Goal: Find contact information: Find contact information

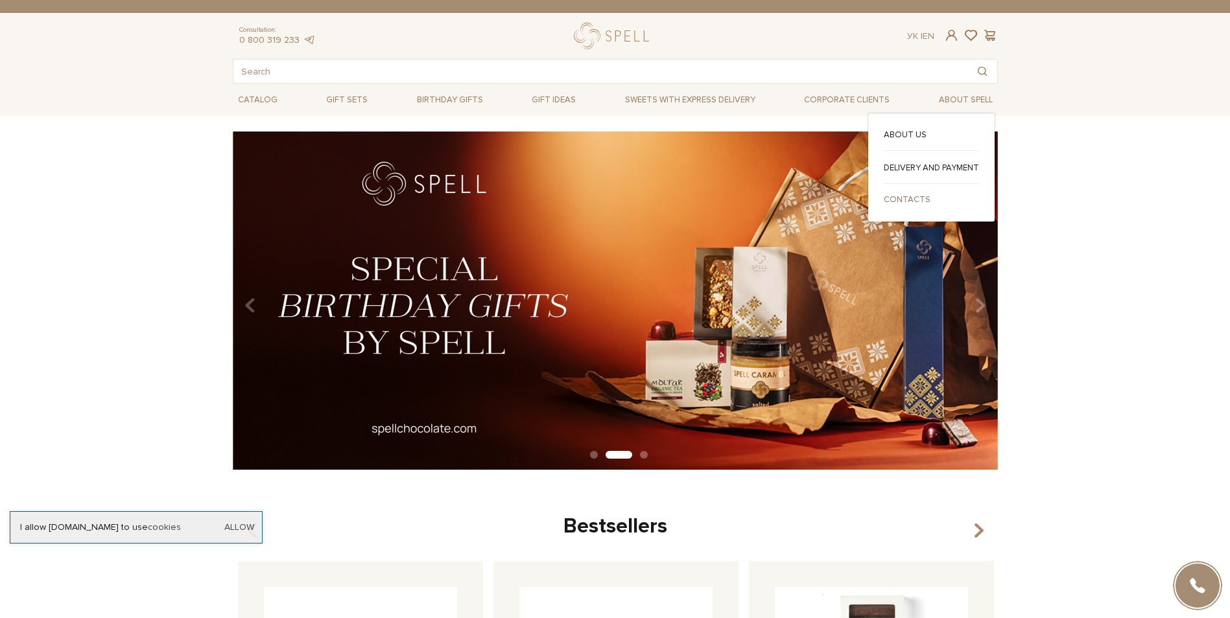
click at [901, 199] on link "Contacts" at bounding box center [930, 200] width 95 height 12
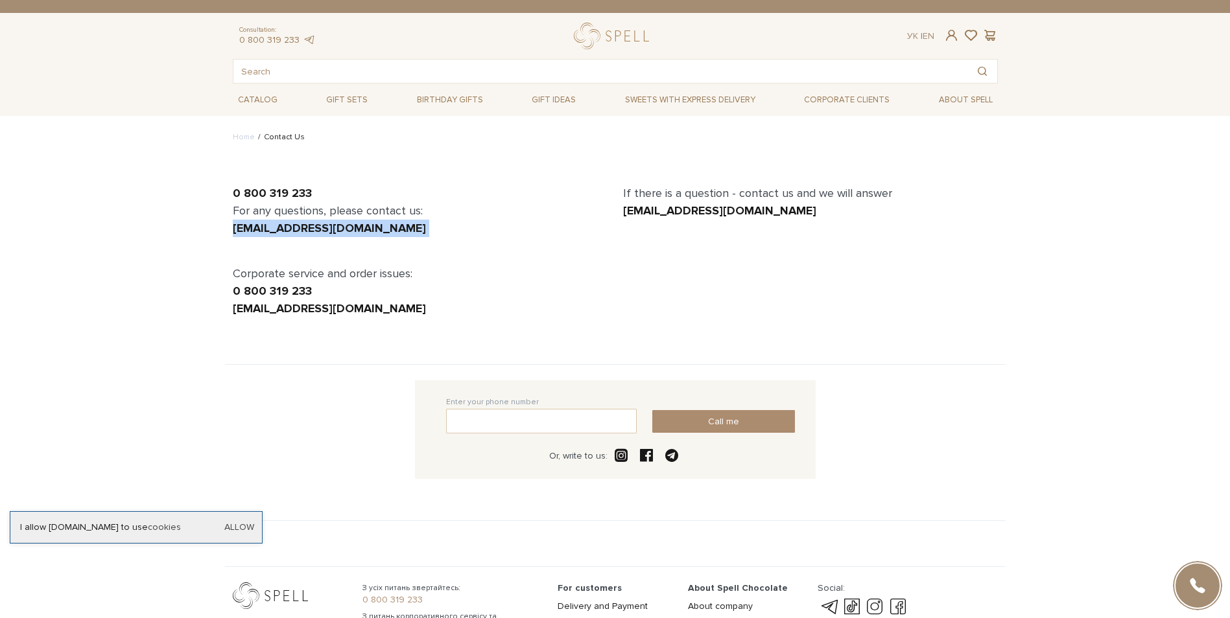
drag, startPoint x: 124, startPoint y: 239, endPoint x: 231, endPoint y: 233, distance: 107.7
click at [231, 233] on body "Gift Boxes SALE B2B Clients Delivery and payment About us Contact us Consultati…" at bounding box center [615, 341] width 1230 height 683
copy div "office@spellchocolate.com"
click at [178, 194] on body "Gift Boxes SALE B2B Clients Delivery and payment About us Contact us Consultati…" at bounding box center [615, 341] width 1230 height 683
drag, startPoint x: 330, startPoint y: 191, endPoint x: 196, endPoint y: 193, distance: 134.2
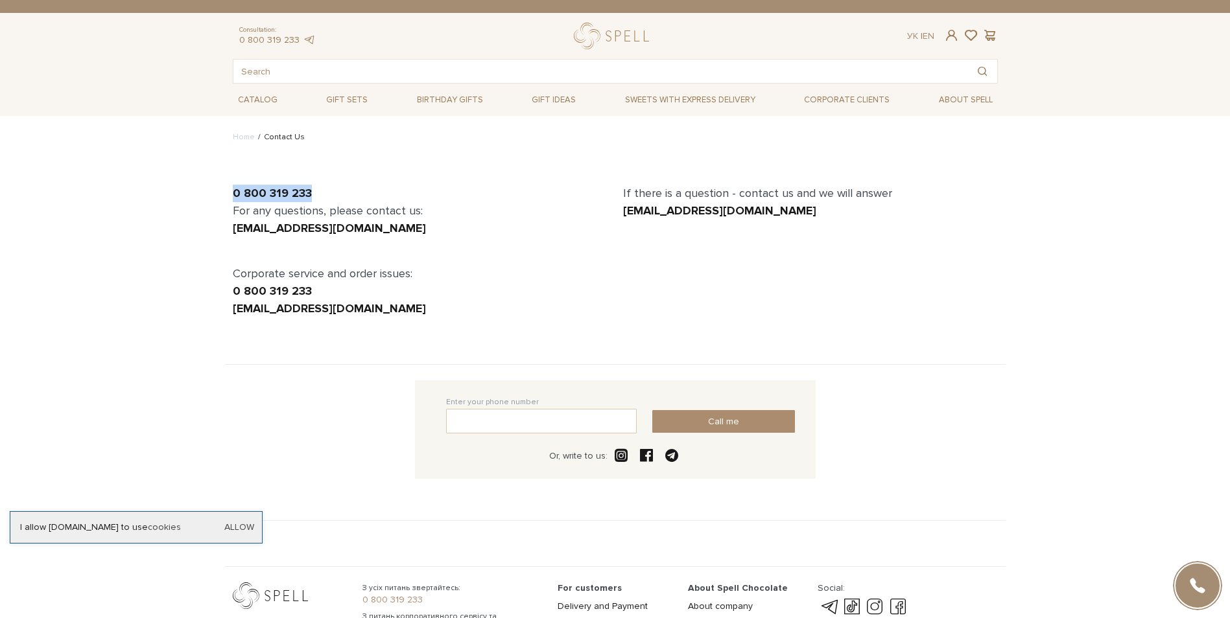
click at [196, 193] on body "Gift Boxes SALE B2B Clients Delivery and payment About us Contact us Consultati…" at bounding box center [615, 341] width 1230 height 683
copy link "0 800 319 233"
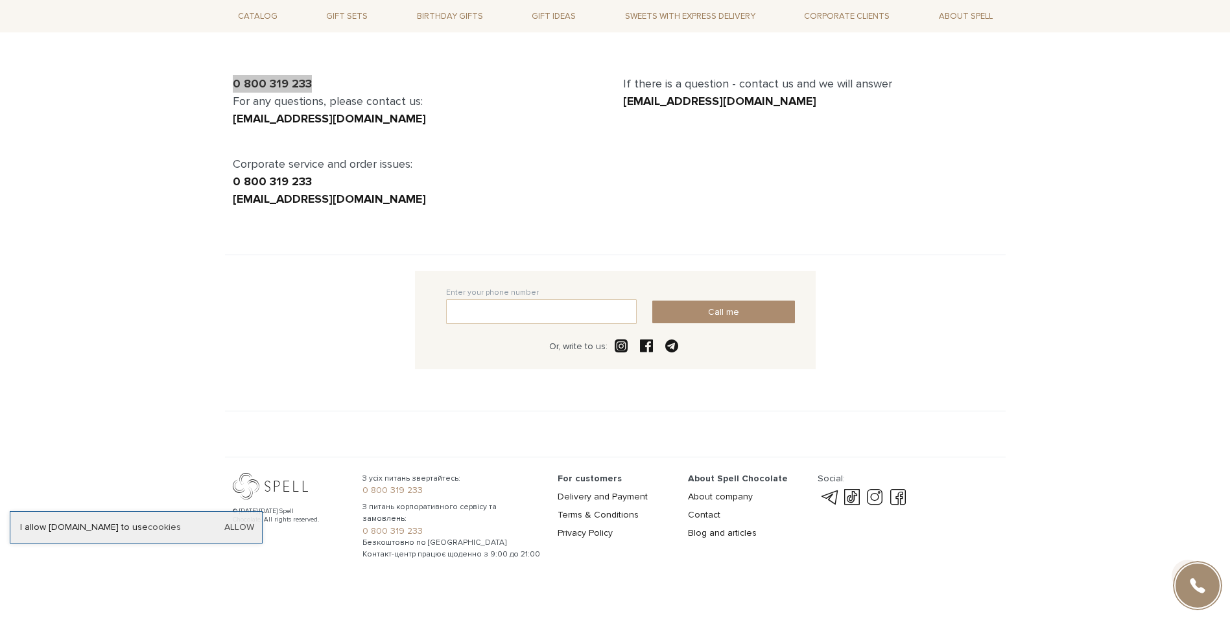
scroll to position [118, 0]
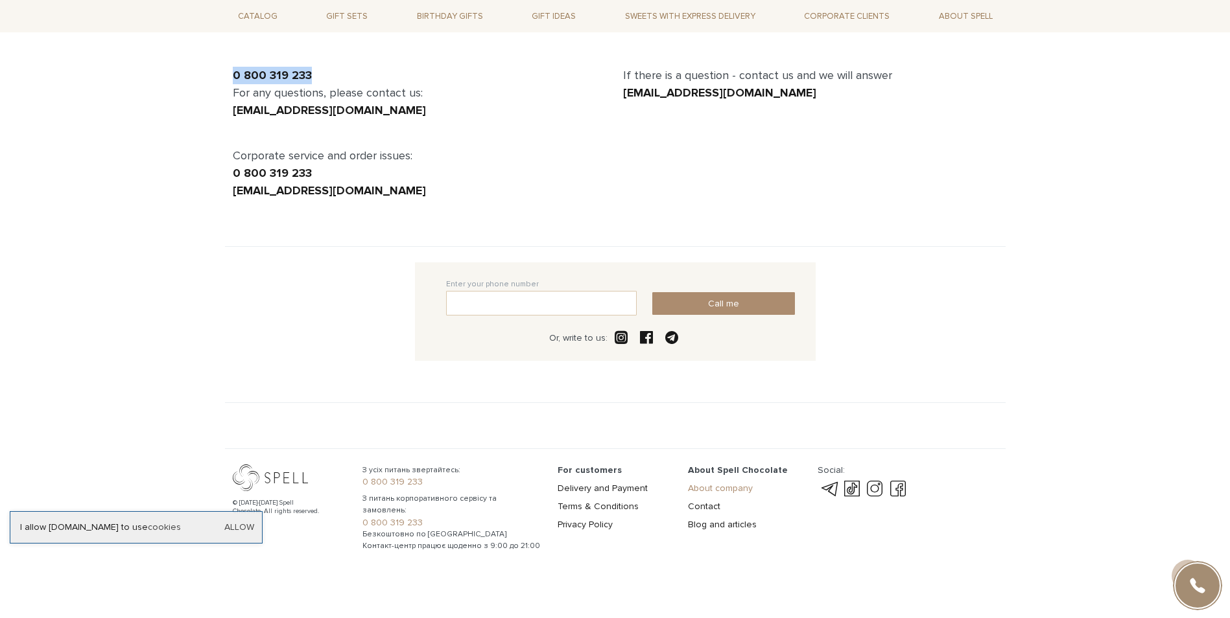
click at [724, 489] on link "About company" at bounding box center [720, 488] width 65 height 11
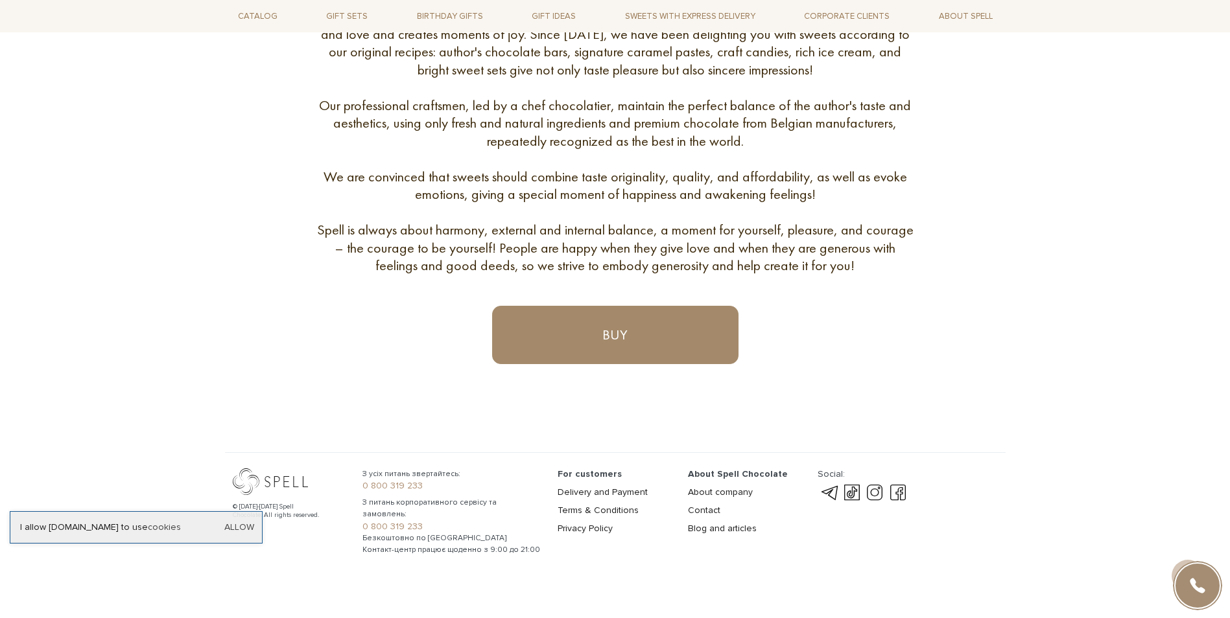
scroll to position [583, 0]
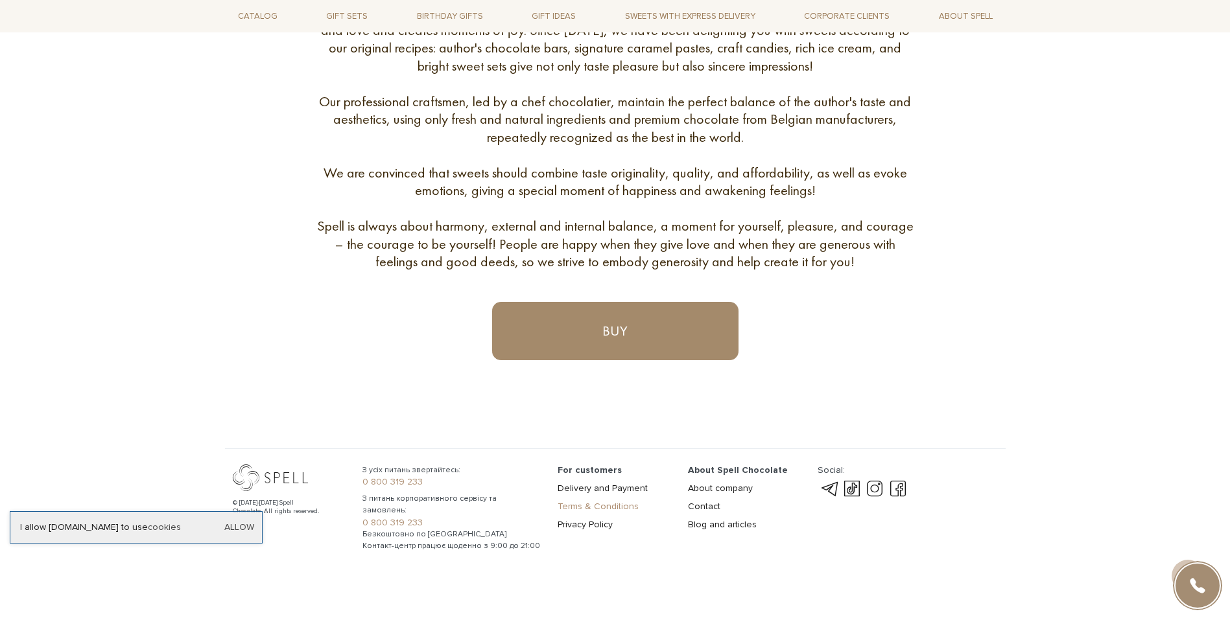
click at [581, 502] on link "Terms & Conditions" at bounding box center [597, 506] width 81 height 11
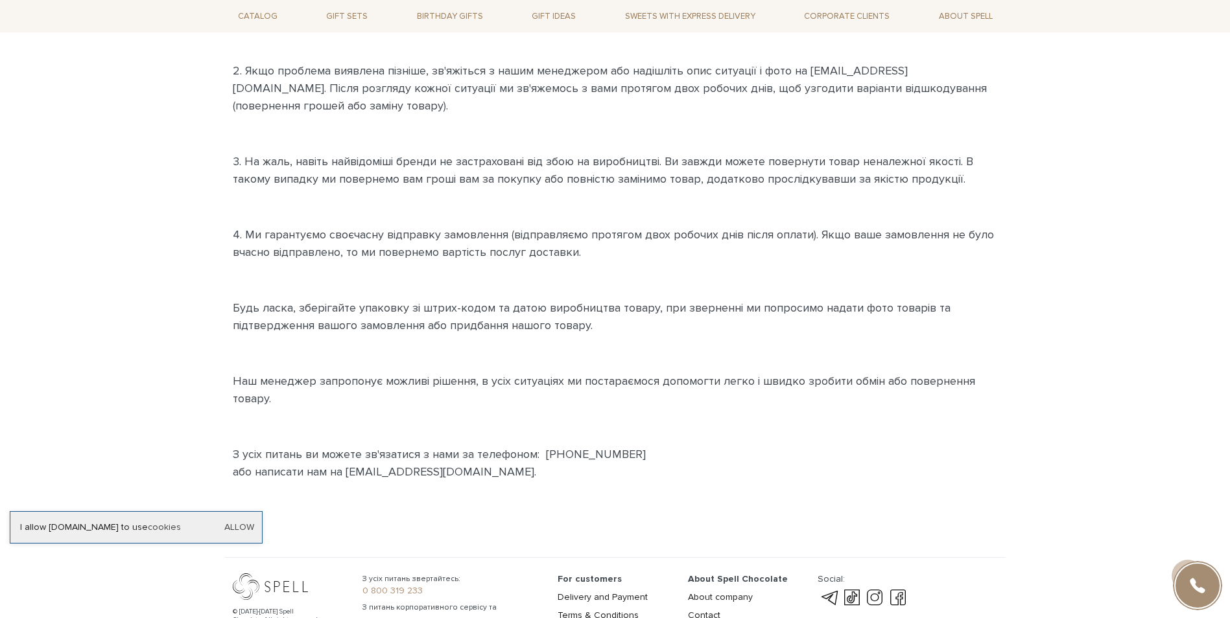
scroll to position [498, 0]
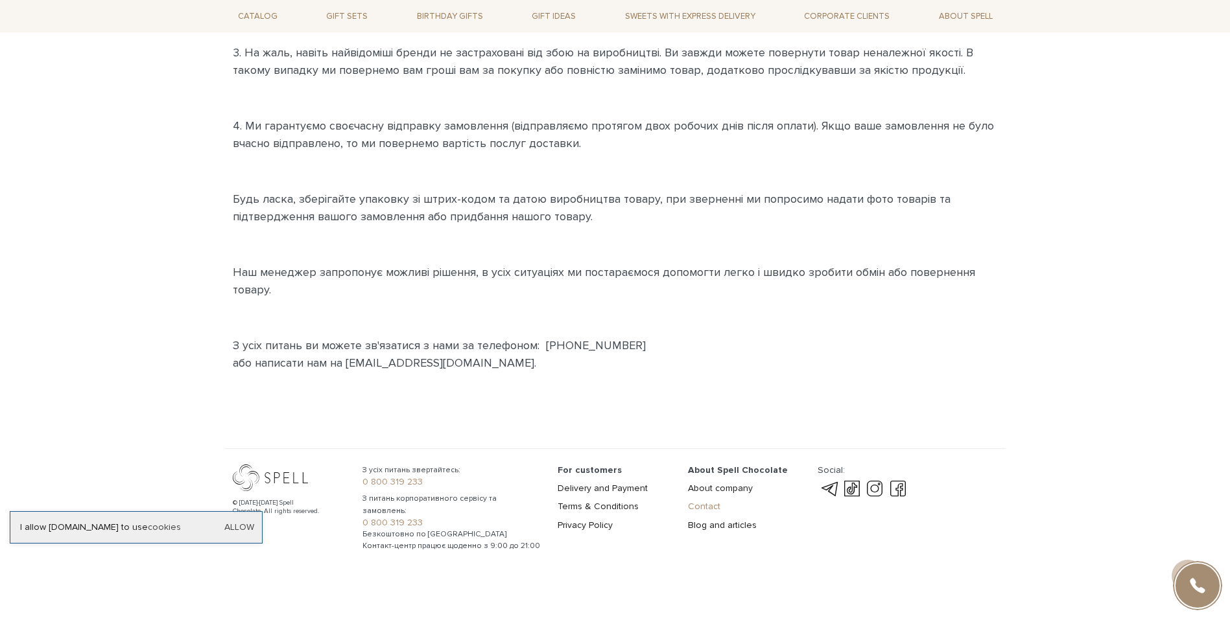
click at [699, 508] on link "Contact" at bounding box center [704, 506] width 32 height 11
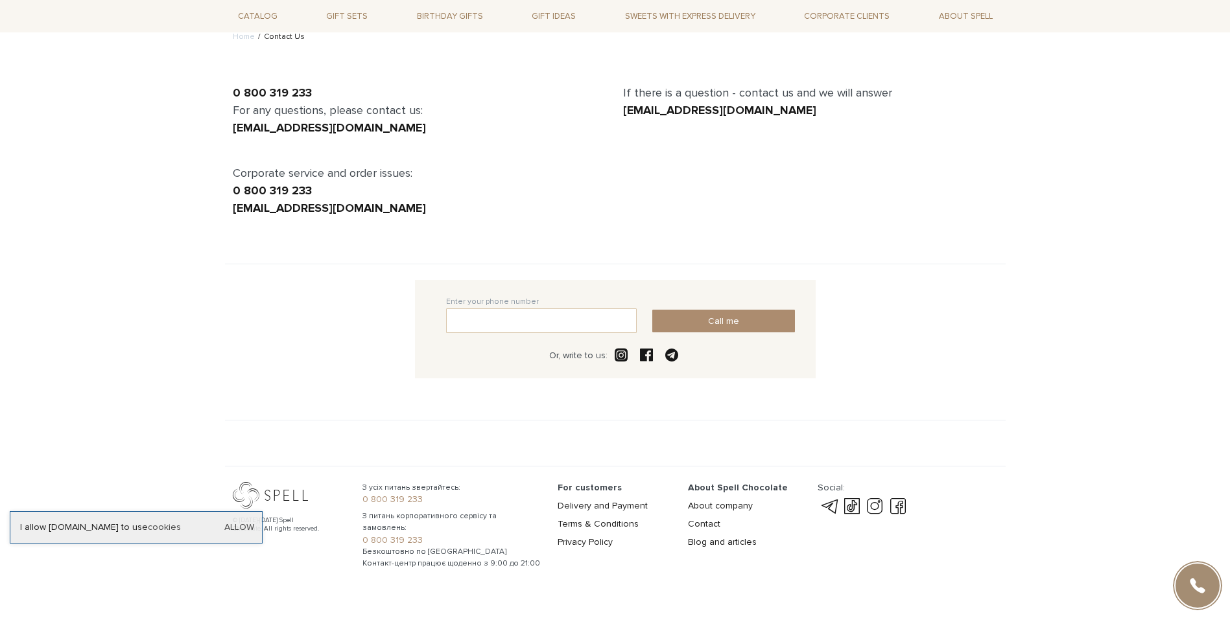
scroll to position [118, 0]
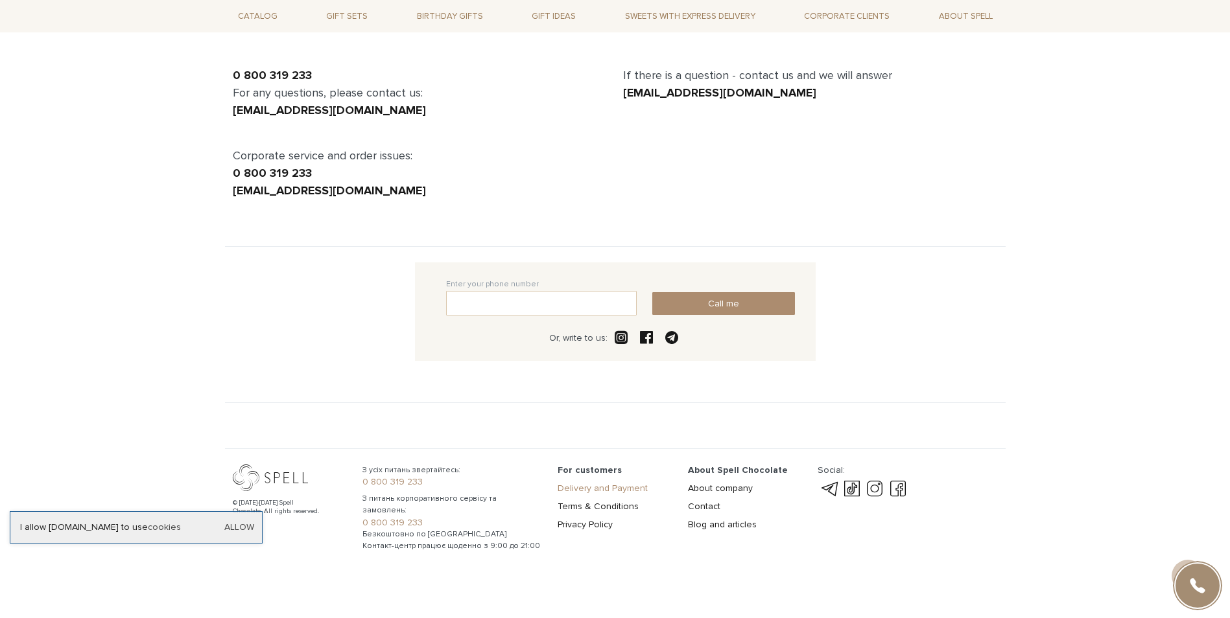
click at [607, 486] on link "Delivery and Payment" at bounding box center [602, 488] width 90 height 11
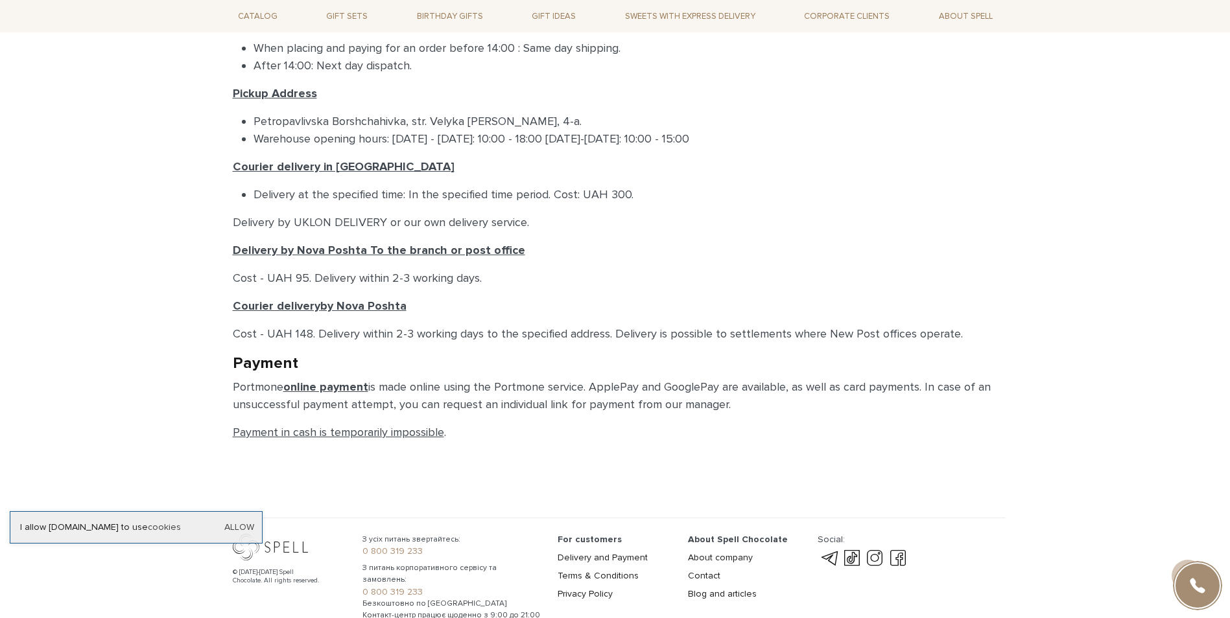
scroll to position [519, 0]
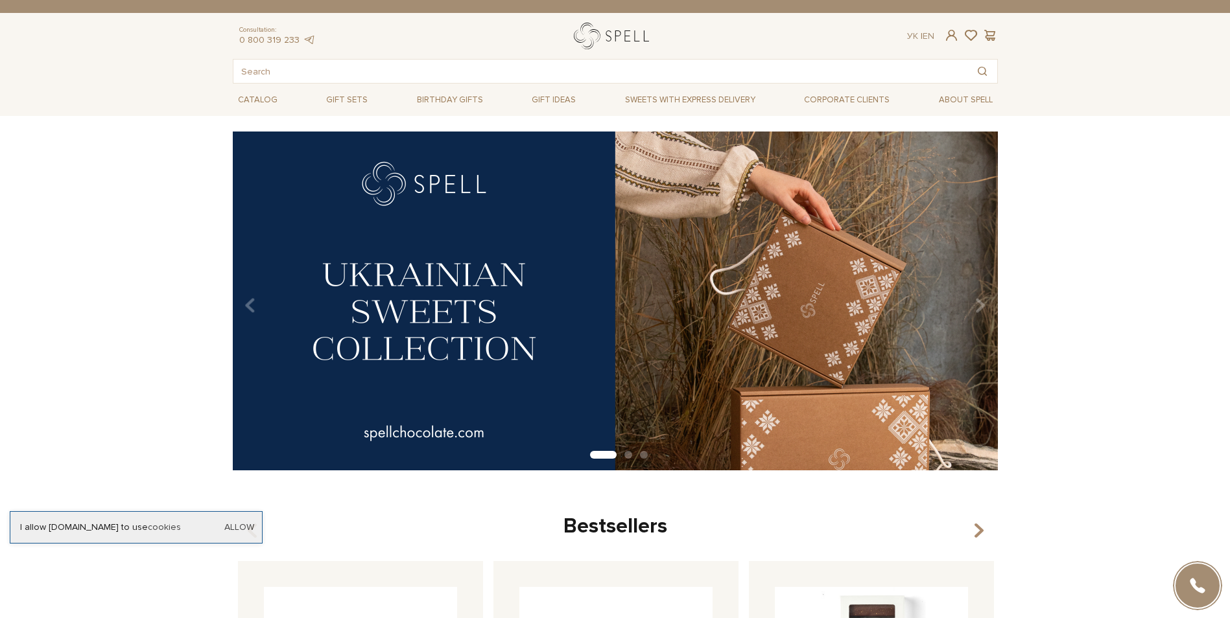
click at [610, 34] on link "logo" at bounding box center [614, 36] width 81 height 27
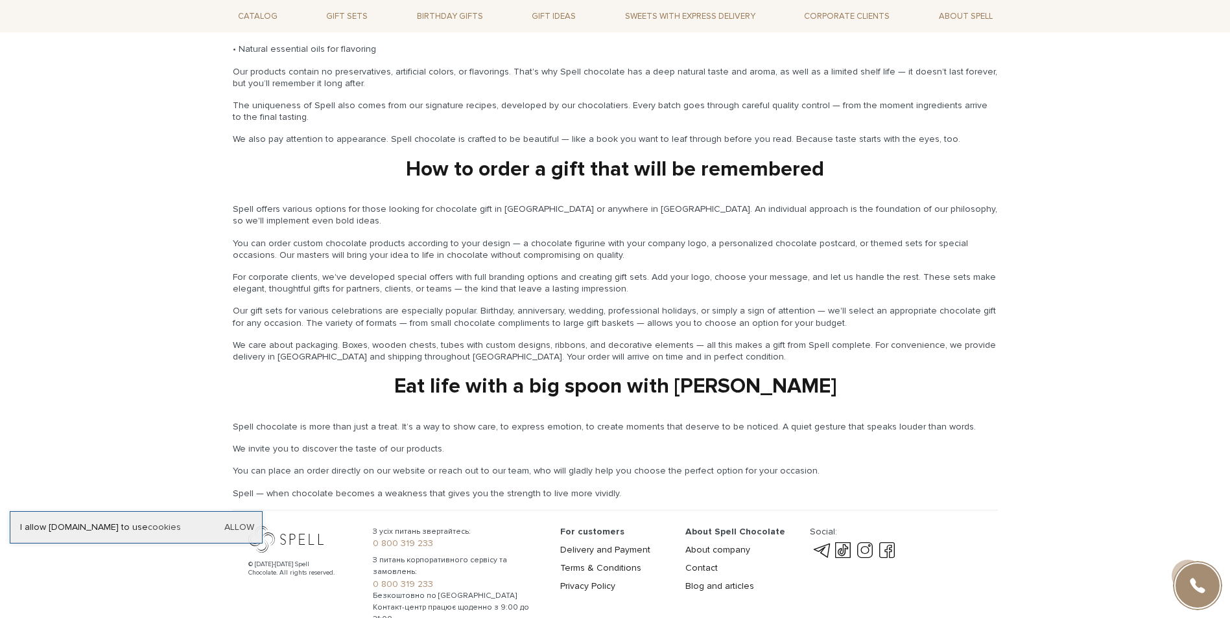
scroll to position [1897, 0]
